Goal: Task Accomplishment & Management: Complete application form

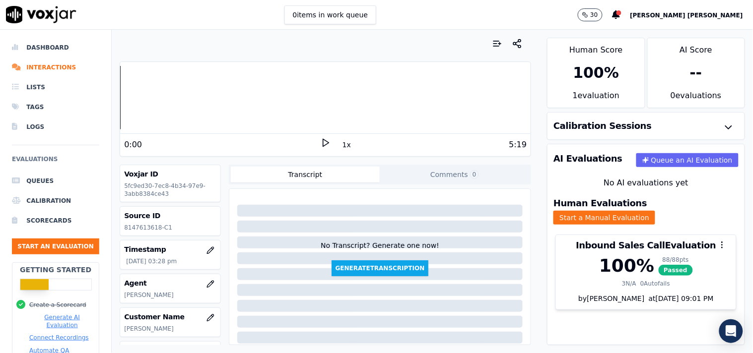
scroll to position [85, 0]
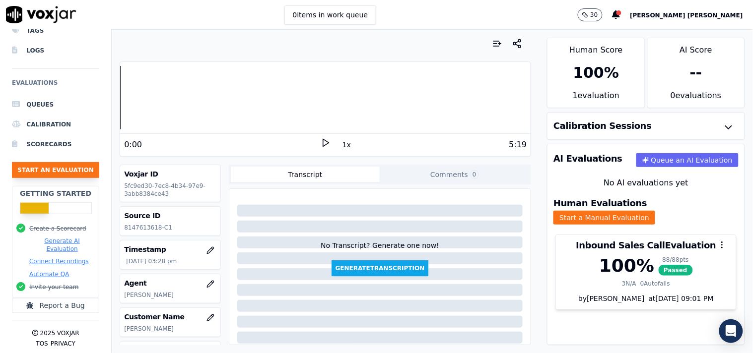
click at [71, 166] on button "Start an Evaluation" at bounding box center [55, 170] width 87 height 16
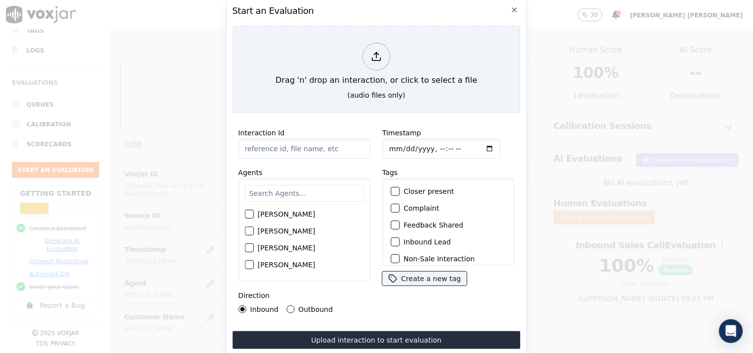
click at [318, 144] on input "Interaction Id" at bounding box center [304, 149] width 132 height 20
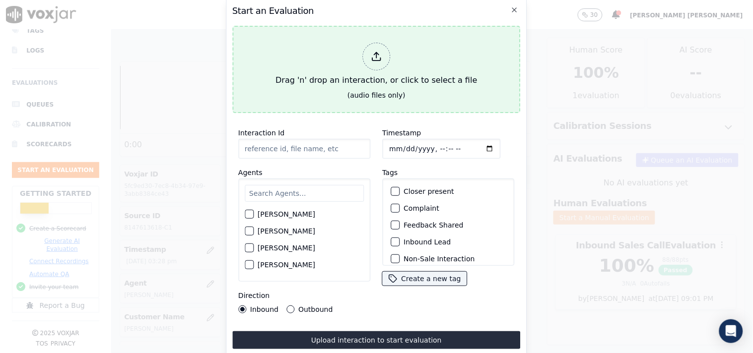
click at [365, 56] on div at bounding box center [376, 57] width 28 height 28
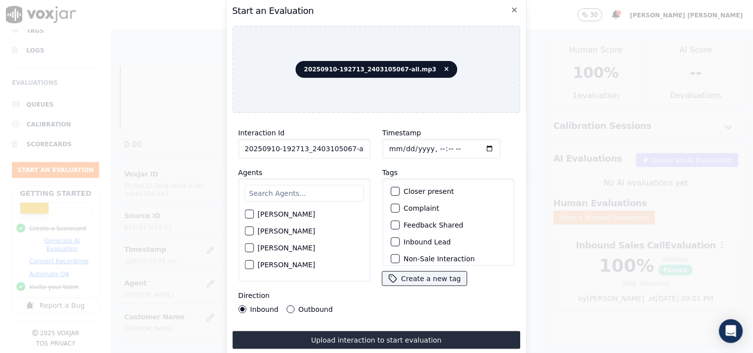
scroll to position [0, 5]
drag, startPoint x: 344, startPoint y: 145, endPoint x: 387, endPoint y: 145, distance: 42.7
click at [387, 145] on div "Interaction Id 20250910-192713_2403105067-all.mp3 Agents [PERSON_NAME] [PERSON_…" at bounding box center [376, 220] width 288 height 198
type input "20250910-192713_2403105067-C1"
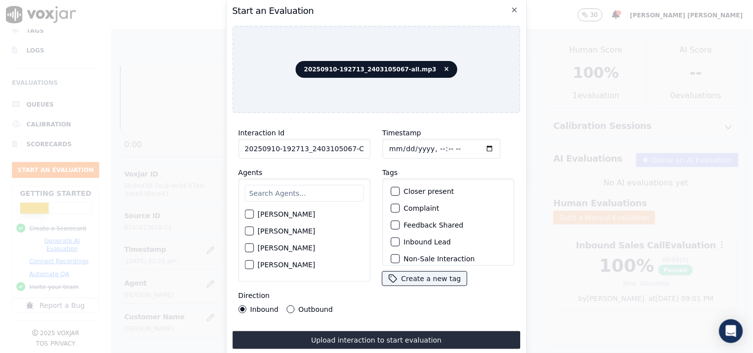
click at [391, 143] on input "Timestamp" at bounding box center [441, 149] width 118 height 20
type input "[DATE]T16:19"
click at [290, 197] on input "text" at bounding box center [304, 193] width 119 height 17
type input "[PERSON_NAME]"
click at [271, 234] on div "[PERSON_NAME]" at bounding box center [304, 232] width 119 height 17
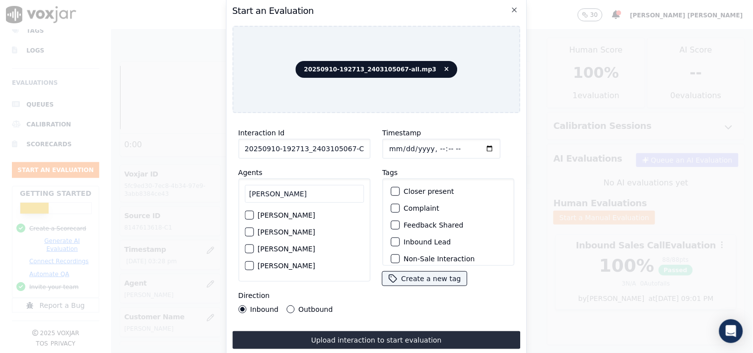
click at [242, 227] on div "[PERSON_NAME] [PERSON_NAME] [PERSON_NAME] [PERSON_NAME] [PERSON_NAME]" at bounding box center [304, 230] width 132 height 103
click at [251, 229] on div "button" at bounding box center [248, 232] width 7 height 7
click at [291, 306] on button "Outbound" at bounding box center [290, 310] width 8 height 8
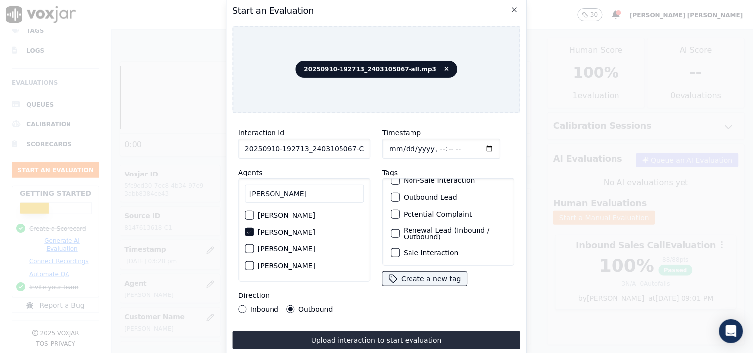
scroll to position [32, 0]
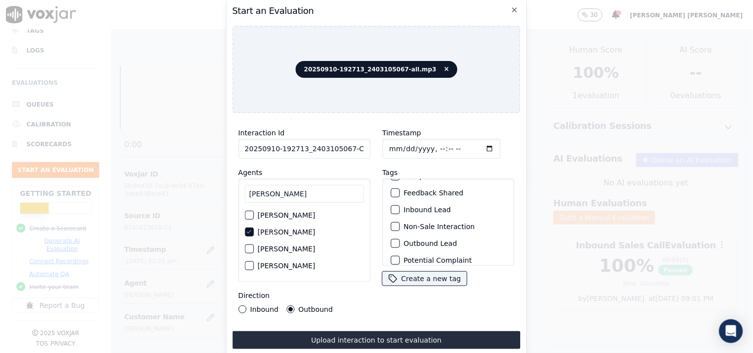
click at [411, 240] on label "Outbound Lead" at bounding box center [430, 243] width 54 height 7
click at [399, 239] on button "Outbound Lead" at bounding box center [394, 243] width 9 height 9
click at [415, 224] on label "Non-Sale Interaction" at bounding box center [438, 226] width 71 height 7
click at [399, 224] on button "Non-Sale Interaction" at bounding box center [394, 226] width 9 height 9
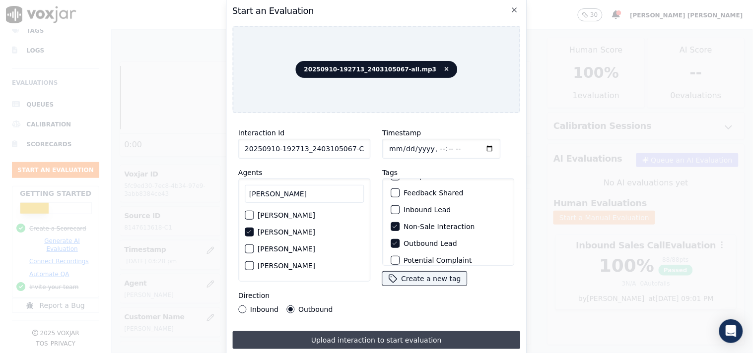
click at [291, 331] on button "Upload interaction to start evaluation" at bounding box center [376, 340] width 288 height 18
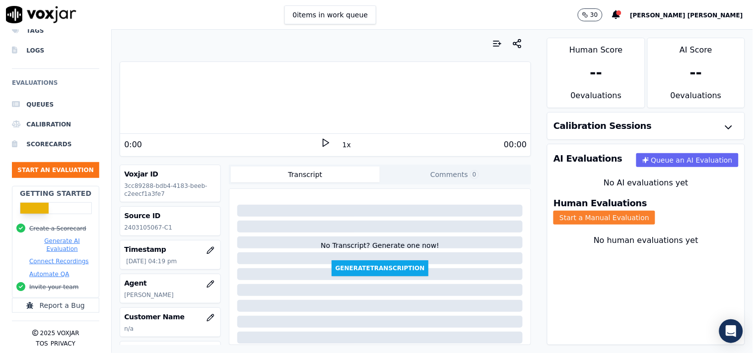
click at [637, 211] on button "Start a Manual Evaluation" at bounding box center [604, 218] width 102 height 14
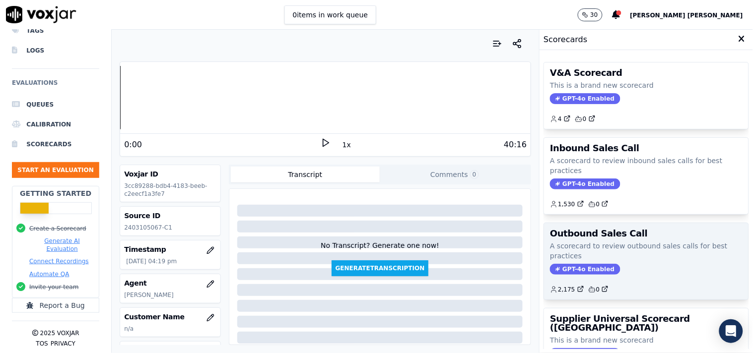
click at [561, 278] on div "2,175 0" at bounding box center [646, 286] width 193 height 16
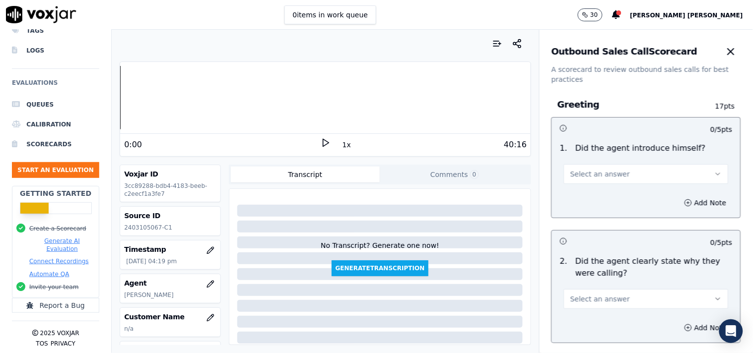
click at [565, 270] on div "2 . Did the agent clearly state why they were calling?" at bounding box center [646, 268] width 181 height 24
click at [618, 182] on button "Select an answer" at bounding box center [646, 174] width 165 height 20
click at [611, 200] on div "Yes" at bounding box center [629, 197] width 146 height 16
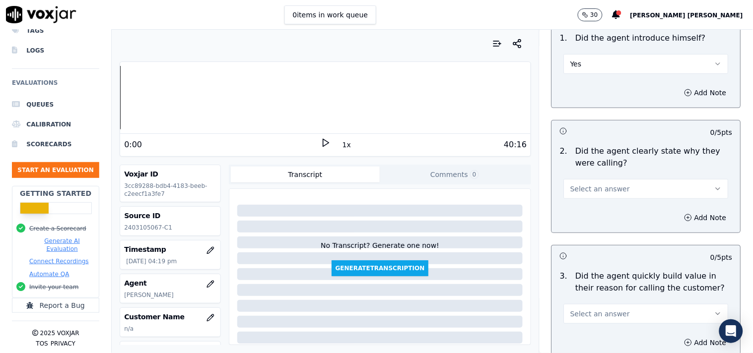
click at [604, 205] on div "Add Note" at bounding box center [646, 218] width 189 height 30
click at [607, 195] on button "Select an answer" at bounding box center [646, 189] width 165 height 20
click at [597, 217] on div "Yes" at bounding box center [629, 211] width 146 height 16
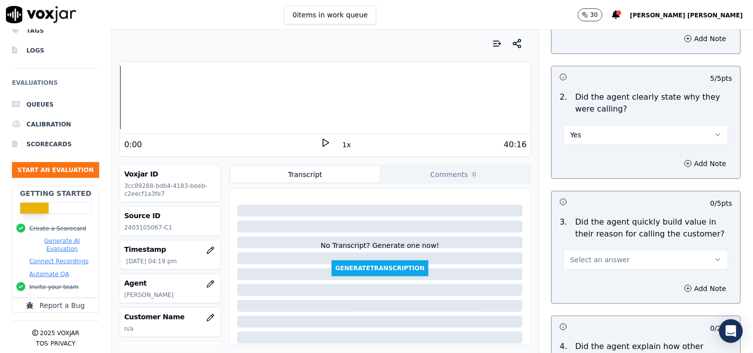
scroll to position [165, 0]
click at [602, 252] on button "Select an answer" at bounding box center [646, 259] width 165 height 20
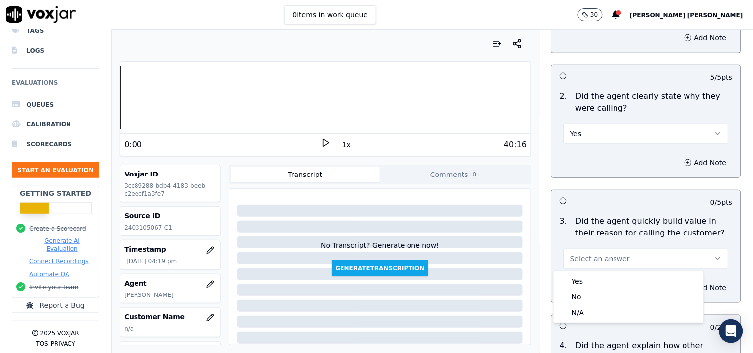
click at [605, 271] on div "Yes No N/A" at bounding box center [628, 297] width 151 height 53
click at [604, 278] on div "Yes" at bounding box center [629, 281] width 146 height 16
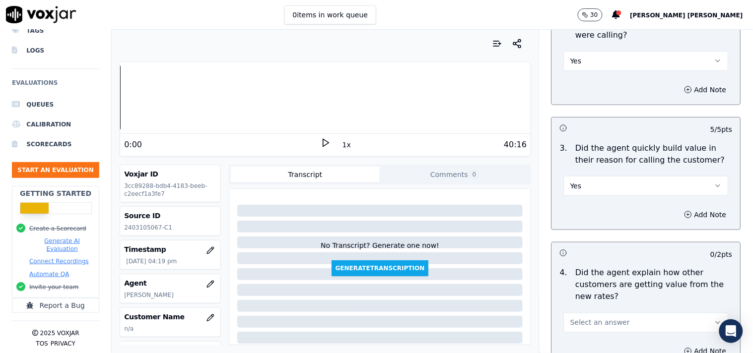
scroll to position [330, 0]
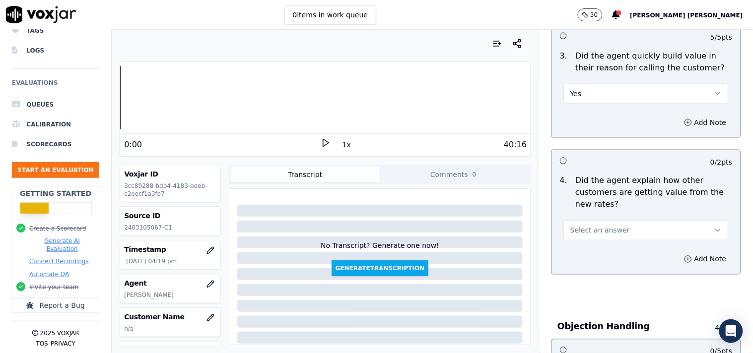
click at [607, 247] on div "Add Note" at bounding box center [646, 260] width 189 height 30
click at [608, 238] on button "Select an answer" at bounding box center [646, 231] width 165 height 20
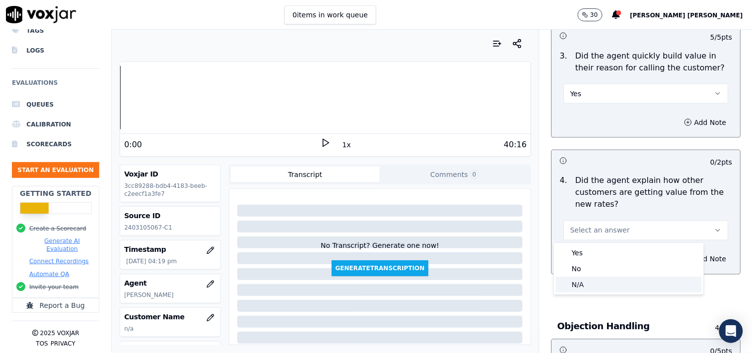
click at [602, 280] on div "N/A" at bounding box center [629, 285] width 146 height 16
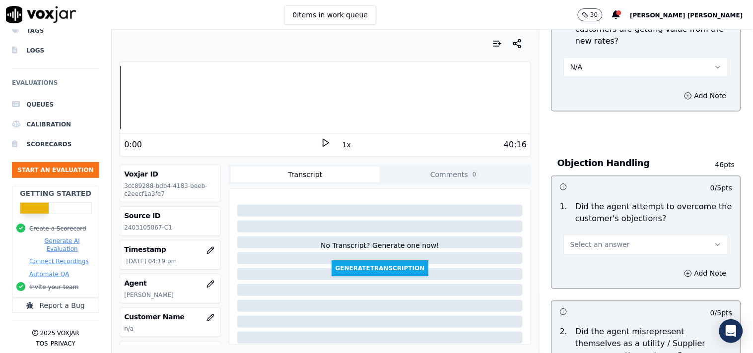
scroll to position [496, 0]
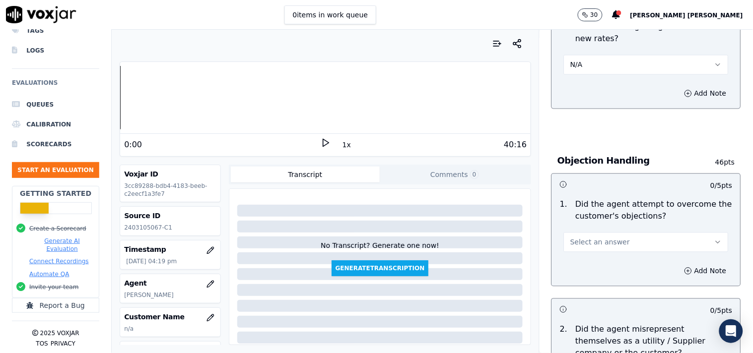
click at [591, 246] on span "Select an answer" at bounding box center [600, 243] width 60 height 10
click at [606, 269] on div "Yes" at bounding box center [629, 266] width 146 height 16
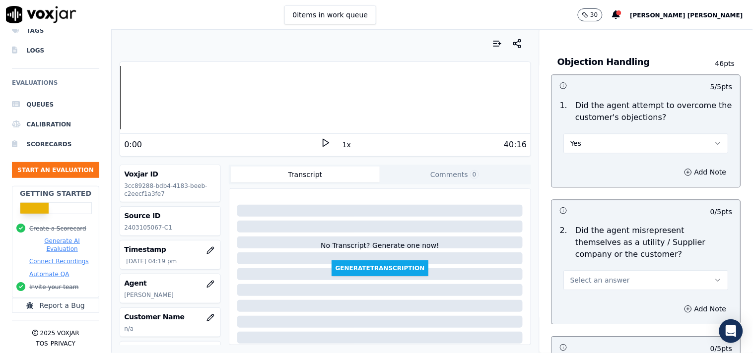
scroll to position [606, 0]
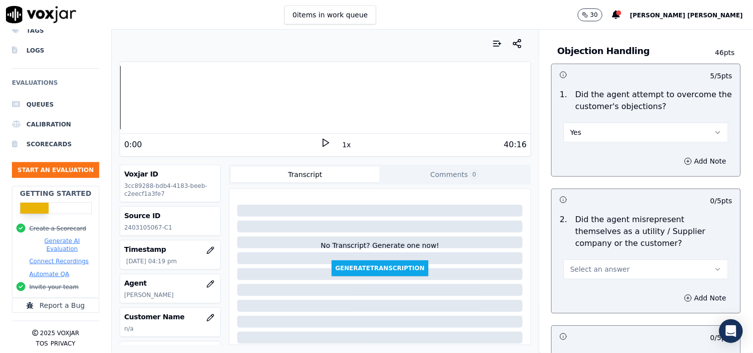
click at [601, 279] on button "Select an answer" at bounding box center [646, 269] width 165 height 20
click at [586, 307] on div "No" at bounding box center [629, 308] width 146 height 16
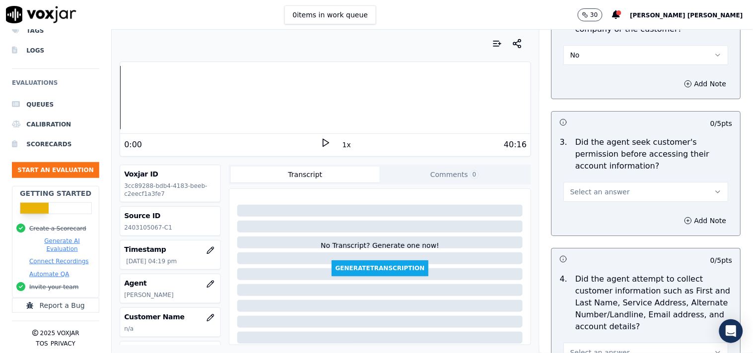
scroll to position [827, 0]
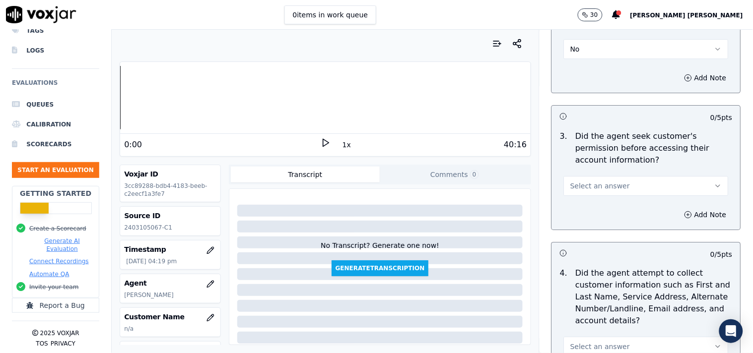
click at [596, 193] on button "Select an answer" at bounding box center [646, 186] width 165 height 20
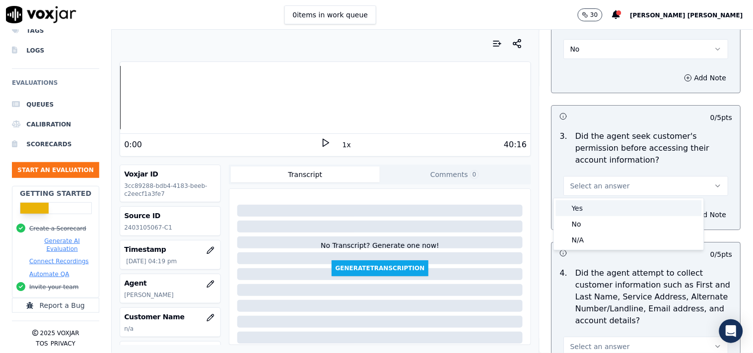
click at [606, 208] on div "Yes" at bounding box center [629, 208] width 146 height 16
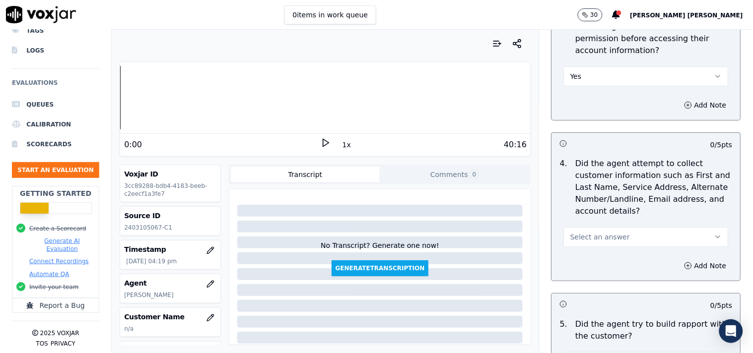
scroll to position [937, 0]
click at [612, 244] on button "Select an answer" at bounding box center [646, 237] width 165 height 20
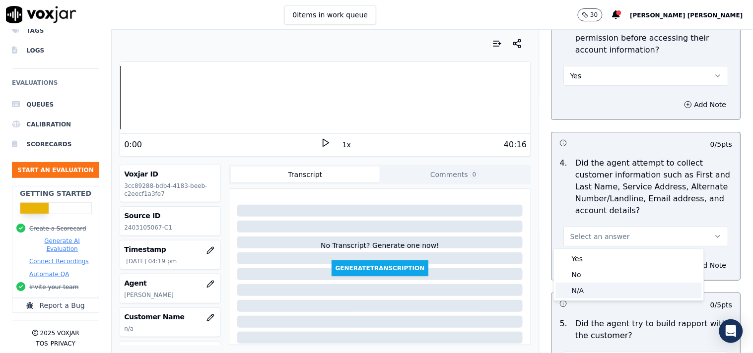
drag, startPoint x: 595, startPoint y: 274, endPoint x: 593, endPoint y: 288, distance: 14.5
click at [593, 288] on div "Yes No N/A" at bounding box center [629, 275] width 150 height 52
click at [593, 288] on div "N/A" at bounding box center [629, 291] width 146 height 16
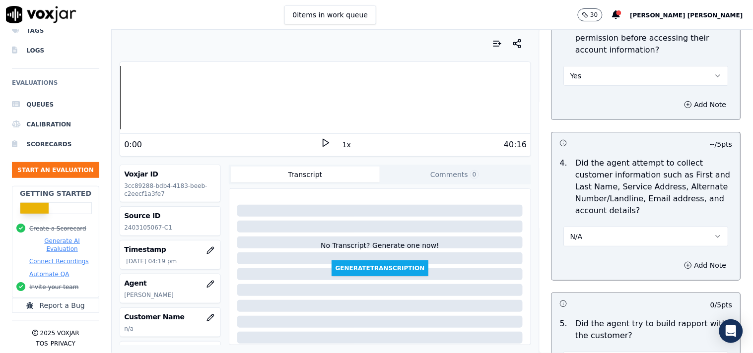
scroll to position [1047, 0]
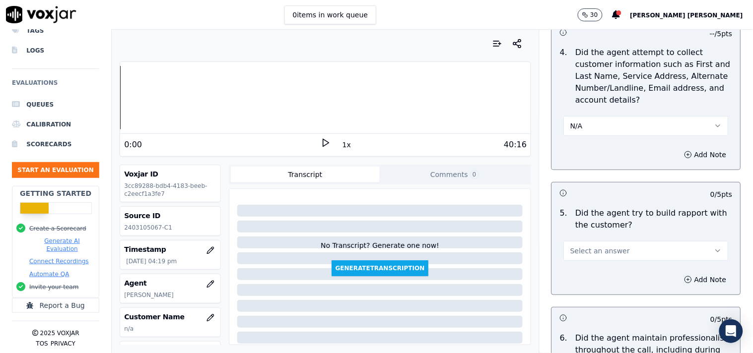
click at [597, 256] on span "Select an answer" at bounding box center [600, 251] width 60 height 10
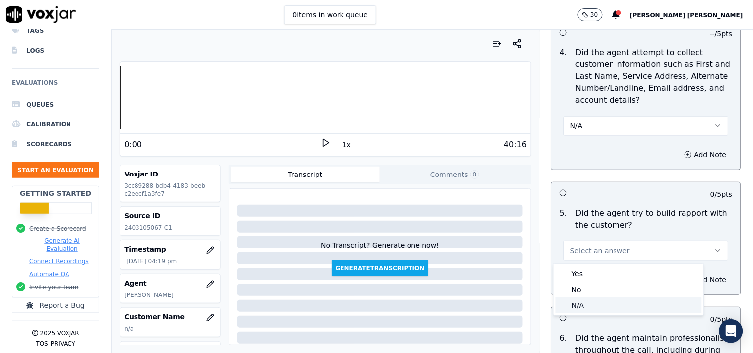
click at [579, 300] on div "N/A" at bounding box center [629, 306] width 146 height 16
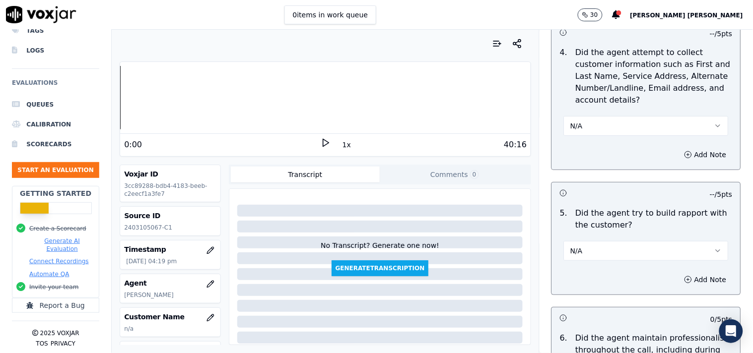
scroll to position [1158, 0]
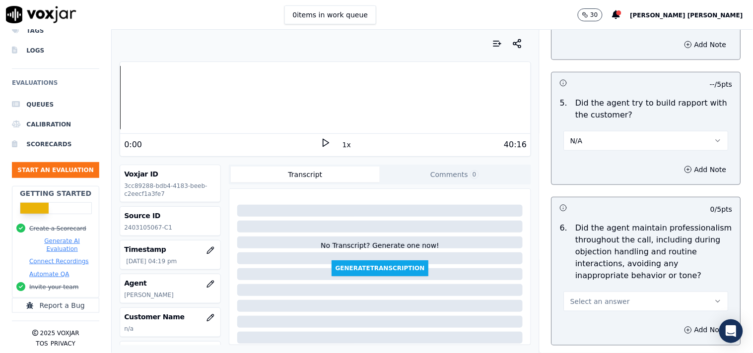
click at [579, 296] on button "Select an answer" at bounding box center [646, 302] width 165 height 20
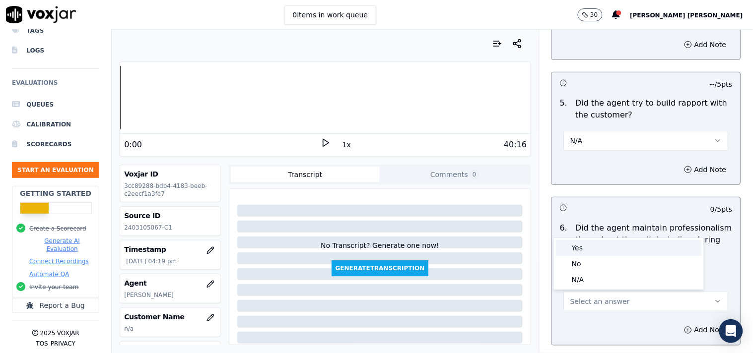
click at [594, 251] on div "Yes" at bounding box center [629, 248] width 146 height 16
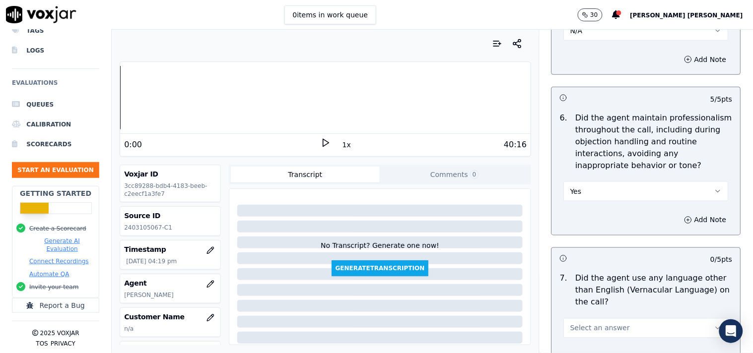
scroll to position [1323, 0]
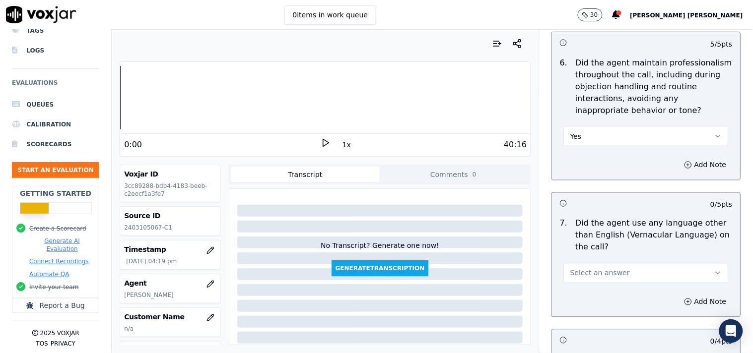
click at [592, 269] on span "Select an answer" at bounding box center [600, 273] width 60 height 10
click at [575, 310] on div "No" at bounding box center [629, 312] width 146 height 16
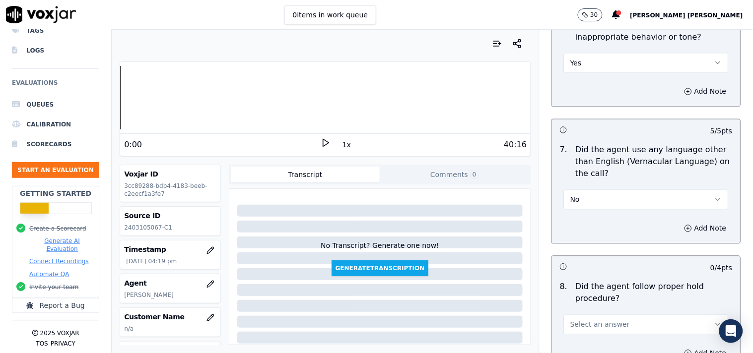
scroll to position [1488, 0]
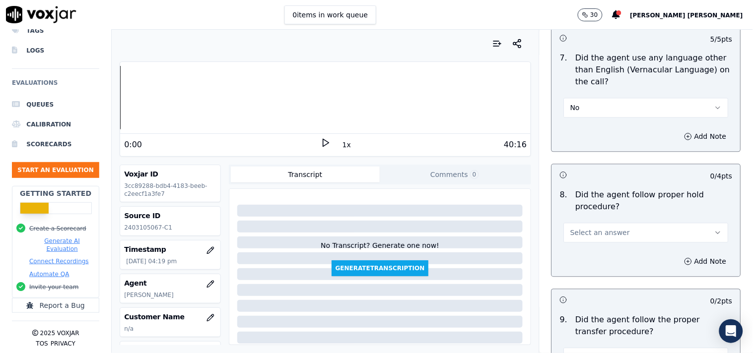
click at [594, 230] on span "Select an answer" at bounding box center [600, 233] width 60 height 10
click at [591, 254] on div "Yes" at bounding box center [629, 256] width 146 height 16
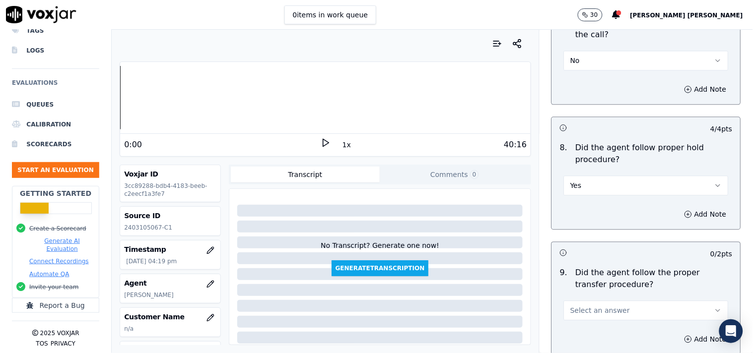
scroll to position [1599, 0]
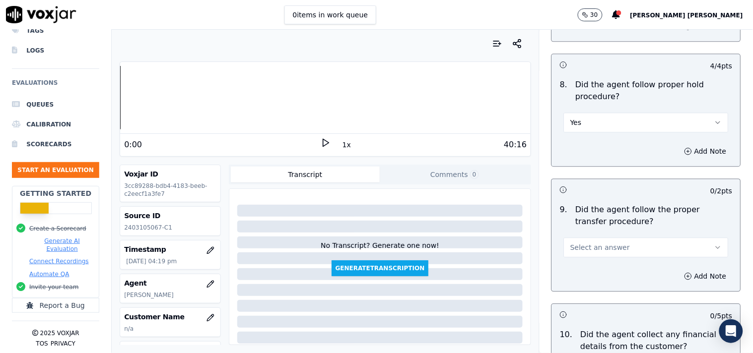
click at [605, 255] on button "Select an answer" at bounding box center [646, 248] width 165 height 20
click at [604, 270] on div "Yes" at bounding box center [629, 270] width 146 height 16
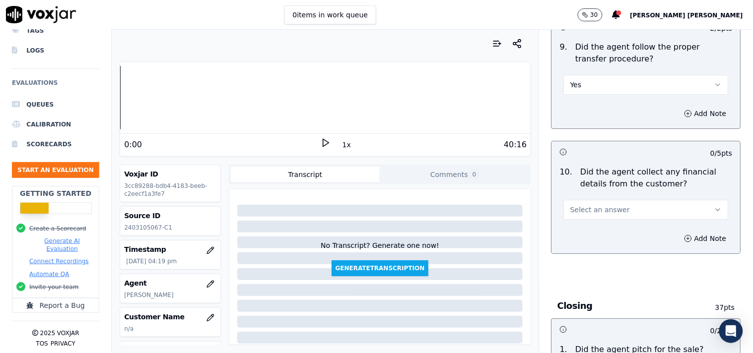
scroll to position [1764, 0]
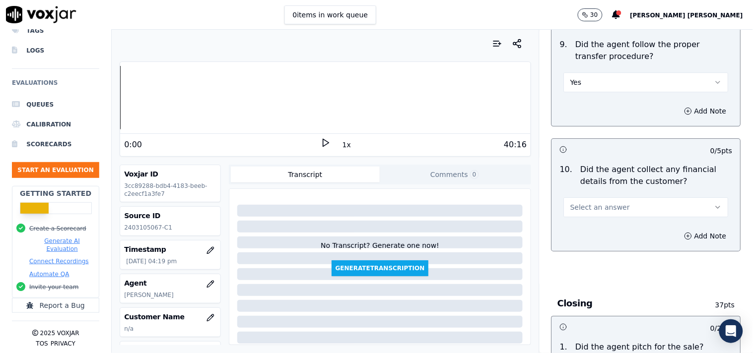
click at [607, 215] on button "Select an answer" at bounding box center [646, 207] width 165 height 20
click at [595, 251] on div "No" at bounding box center [629, 246] width 146 height 16
click at [605, 214] on button "No" at bounding box center [646, 207] width 165 height 20
click at [588, 249] on div "No" at bounding box center [629, 246] width 146 height 16
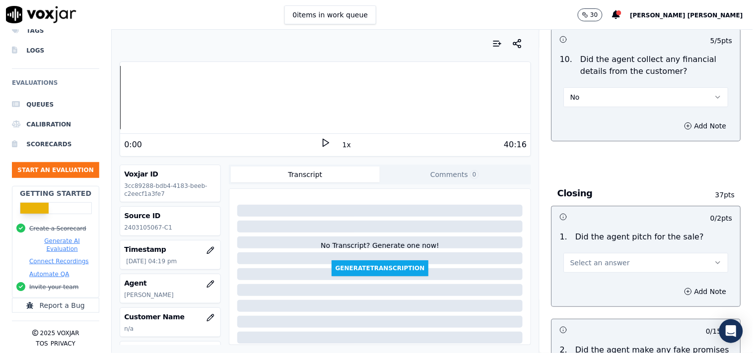
click at [581, 270] on button "Select an answer" at bounding box center [646, 263] width 165 height 20
click at [580, 283] on div "Yes" at bounding box center [629, 286] width 146 height 16
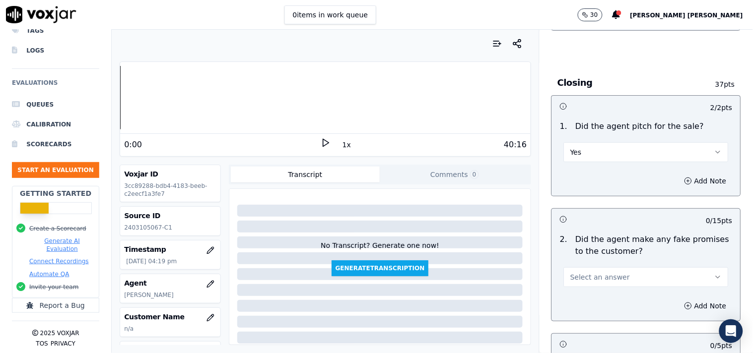
click at [581, 279] on span "Select an answer" at bounding box center [600, 277] width 60 height 10
click at [583, 309] on div "No" at bounding box center [629, 317] width 146 height 16
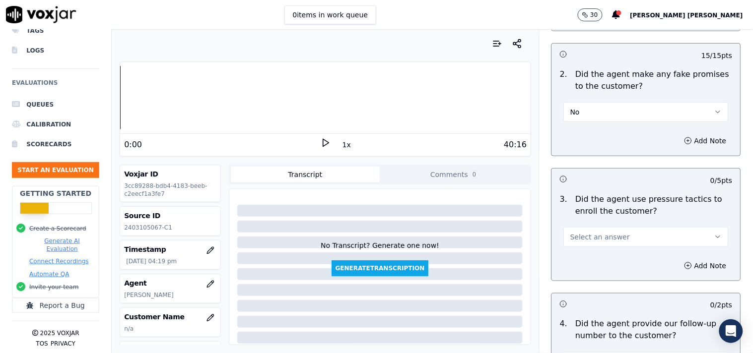
click at [616, 232] on button "Select an answer" at bounding box center [646, 237] width 165 height 20
click at [608, 281] on div "No" at bounding box center [629, 276] width 146 height 16
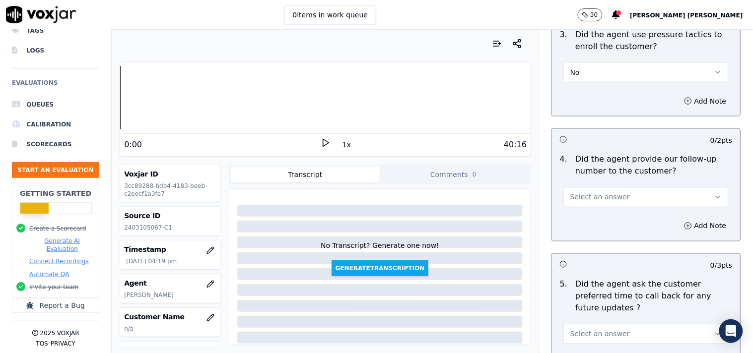
scroll to position [2315, 0]
click at [631, 181] on div "Select an answer" at bounding box center [646, 192] width 181 height 30
click at [629, 194] on button "Select an answer" at bounding box center [646, 197] width 165 height 20
click at [618, 239] on div "No" at bounding box center [629, 236] width 146 height 16
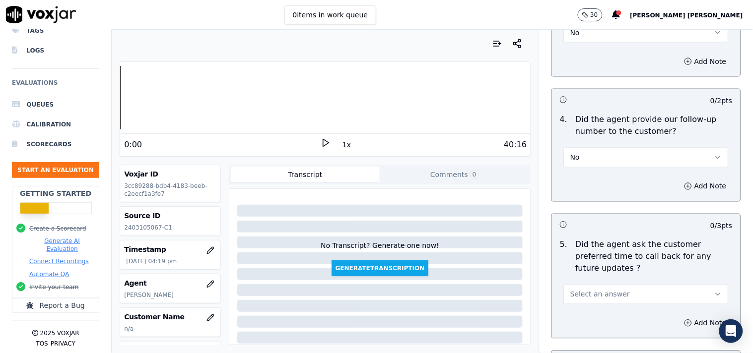
scroll to position [2481, 0]
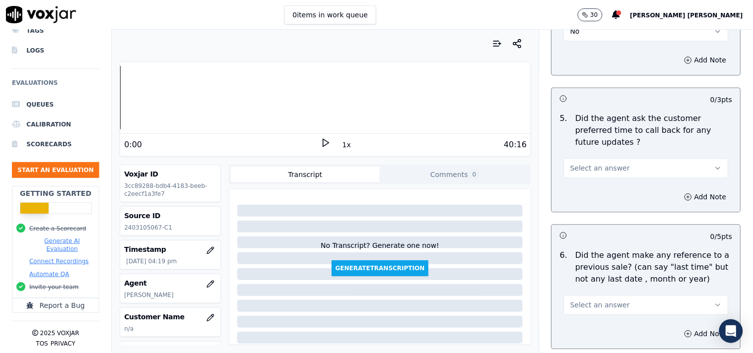
click at [599, 158] on button "Select an answer" at bounding box center [646, 168] width 165 height 20
click at [598, 192] on div "No" at bounding box center [629, 196] width 146 height 16
click at [604, 161] on button "No" at bounding box center [646, 168] width 165 height 20
click at [586, 207] on div "N/A" at bounding box center [629, 211] width 146 height 16
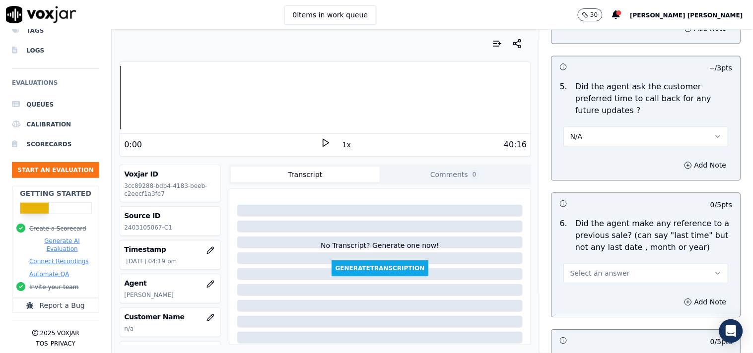
scroll to position [2536, 0]
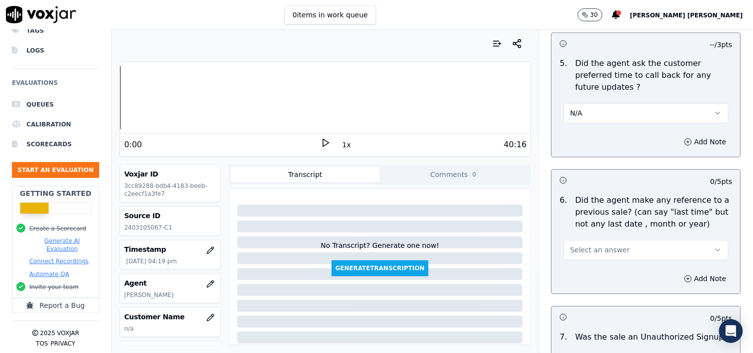
click at [584, 240] on button "Select an answer" at bounding box center [646, 250] width 165 height 20
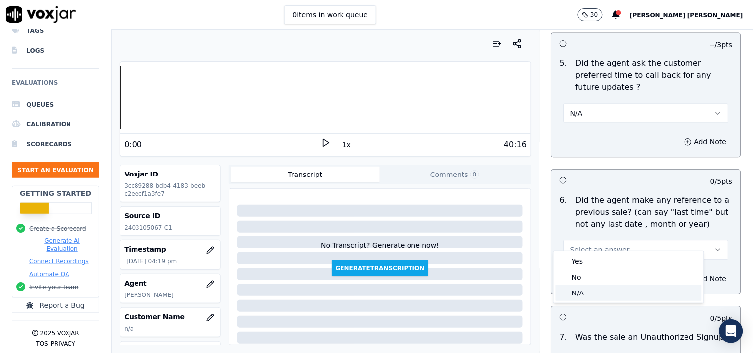
click at [588, 297] on div "N/A" at bounding box center [629, 293] width 146 height 16
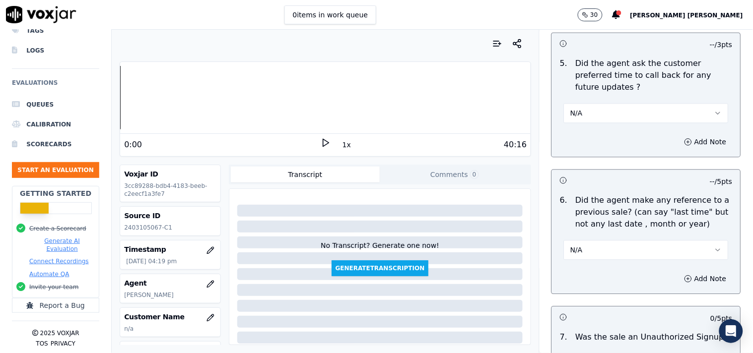
click at [604, 240] on button "N/A" at bounding box center [646, 250] width 165 height 20
click at [601, 281] on div "No" at bounding box center [629, 277] width 146 height 16
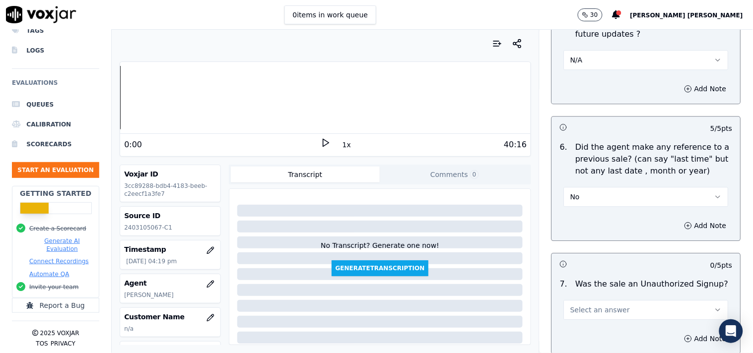
scroll to position [2646, 0]
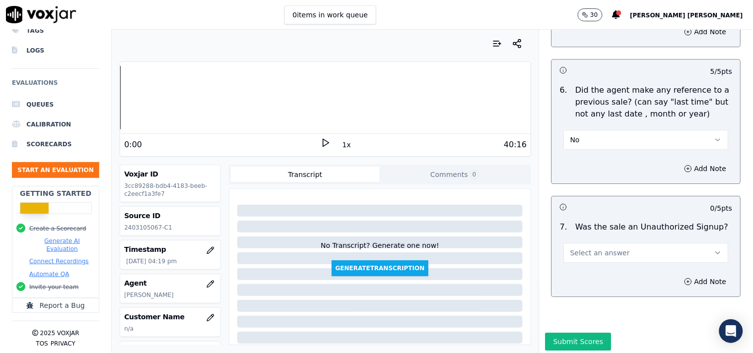
click at [592, 248] on span "Select an answer" at bounding box center [600, 253] width 60 height 10
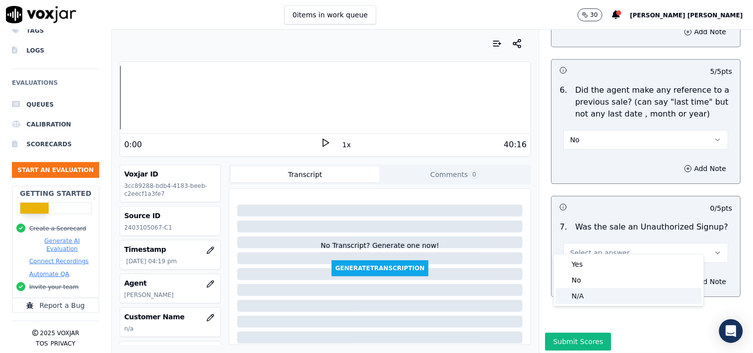
click at [581, 289] on div "N/A" at bounding box center [629, 296] width 146 height 16
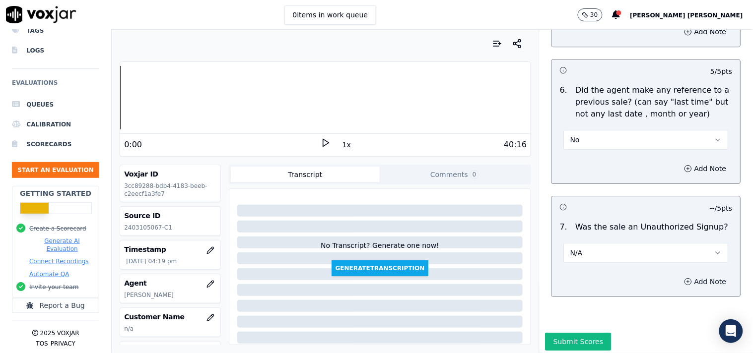
click at [678, 275] on button "Add Note" at bounding box center [705, 282] width 54 height 14
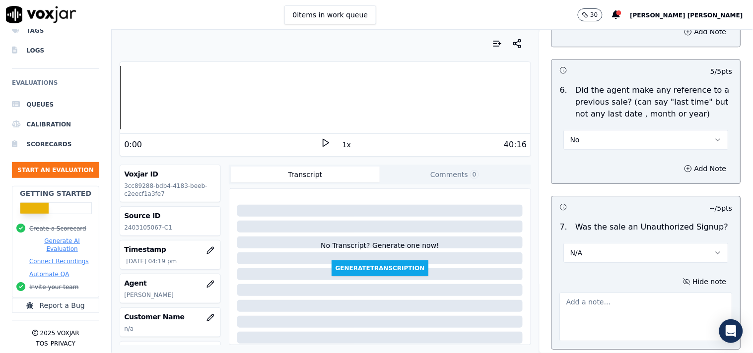
click at [618, 316] on textarea at bounding box center [646, 317] width 173 height 49
click at [601, 293] on textarea at bounding box center [646, 317] width 173 height 49
paste textarea "Call id-20250910-192713 While doing the Cts verification and when verifier trie…"
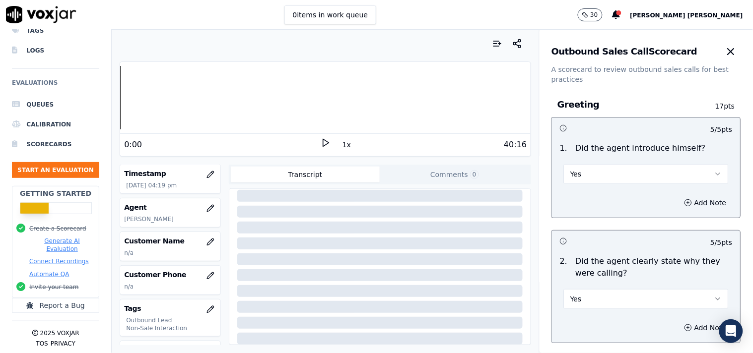
scroll to position [160, 0]
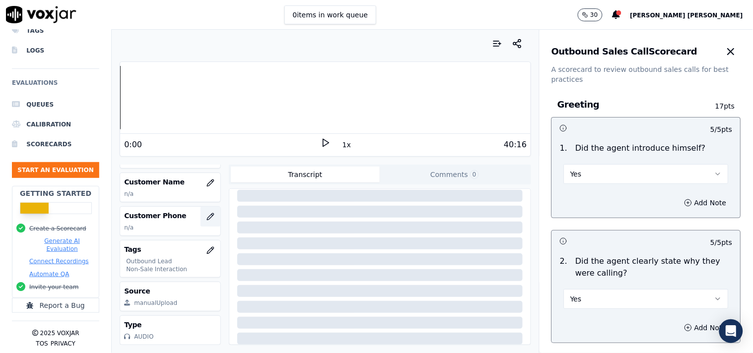
type textarea "Call id-20250910-192713 While doing the Cts verification and when verifier trie…"
click at [200, 207] on button "button" at bounding box center [210, 217] width 20 height 20
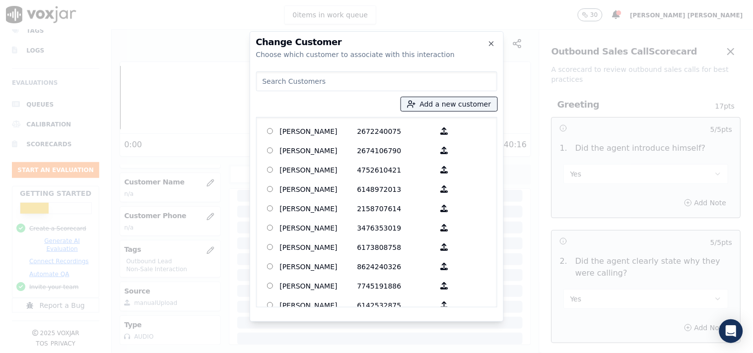
paste input "[PERSON_NAME]"
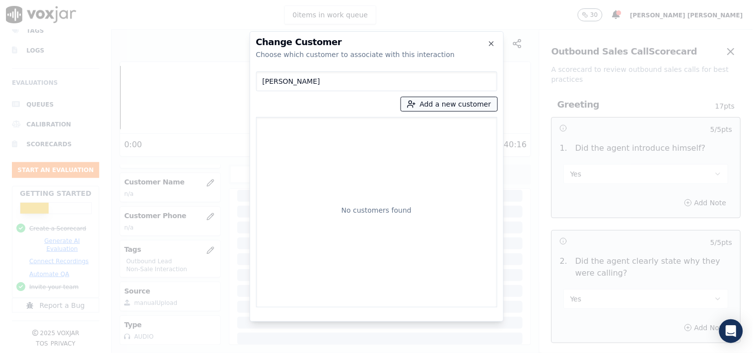
type input "[PERSON_NAME]"
click at [446, 109] on button "Add a new customer" at bounding box center [449, 104] width 96 height 14
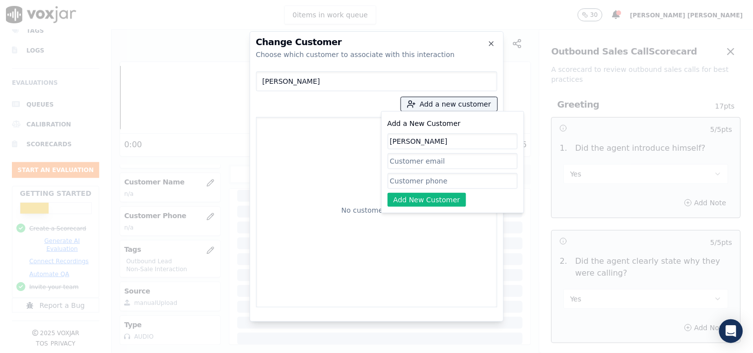
type input "[PERSON_NAME]"
click at [418, 177] on input "Add a New Customer" at bounding box center [452, 181] width 130 height 16
paste input "2403105067"
type input "2403105067"
click at [419, 204] on button "Add New Customer" at bounding box center [426, 200] width 79 height 14
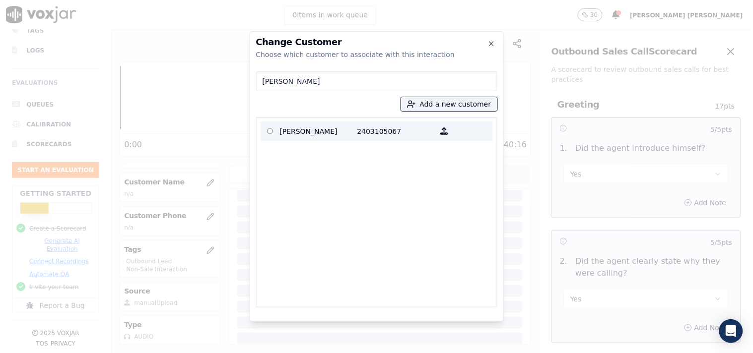
click at [351, 135] on p "[PERSON_NAME]" at bounding box center [318, 131] width 77 height 15
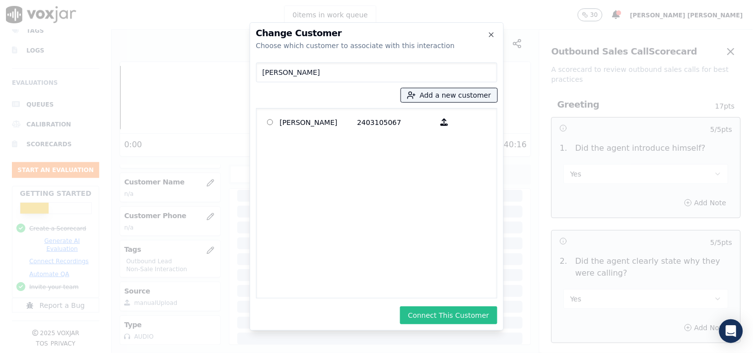
click at [476, 314] on button "Connect This Customer" at bounding box center [448, 316] width 97 height 18
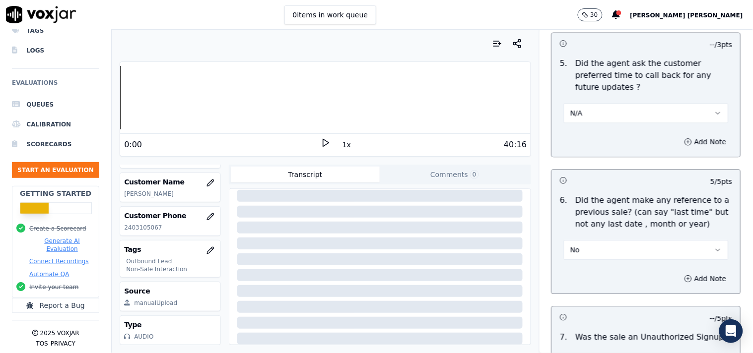
scroll to position [2716, 0]
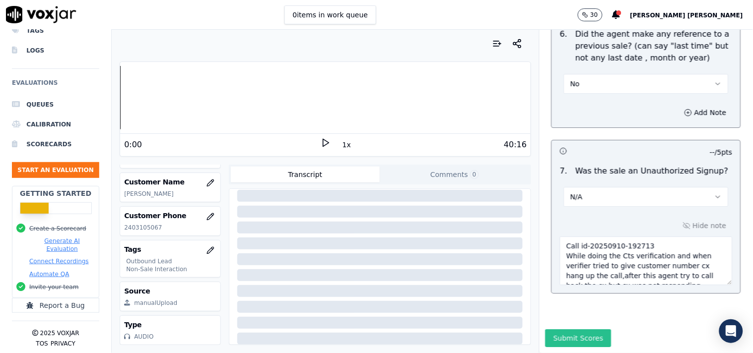
click at [584, 329] on button "Submit Scores" at bounding box center [578, 338] width 66 height 18
